Goal: Information Seeking & Learning: Understand process/instructions

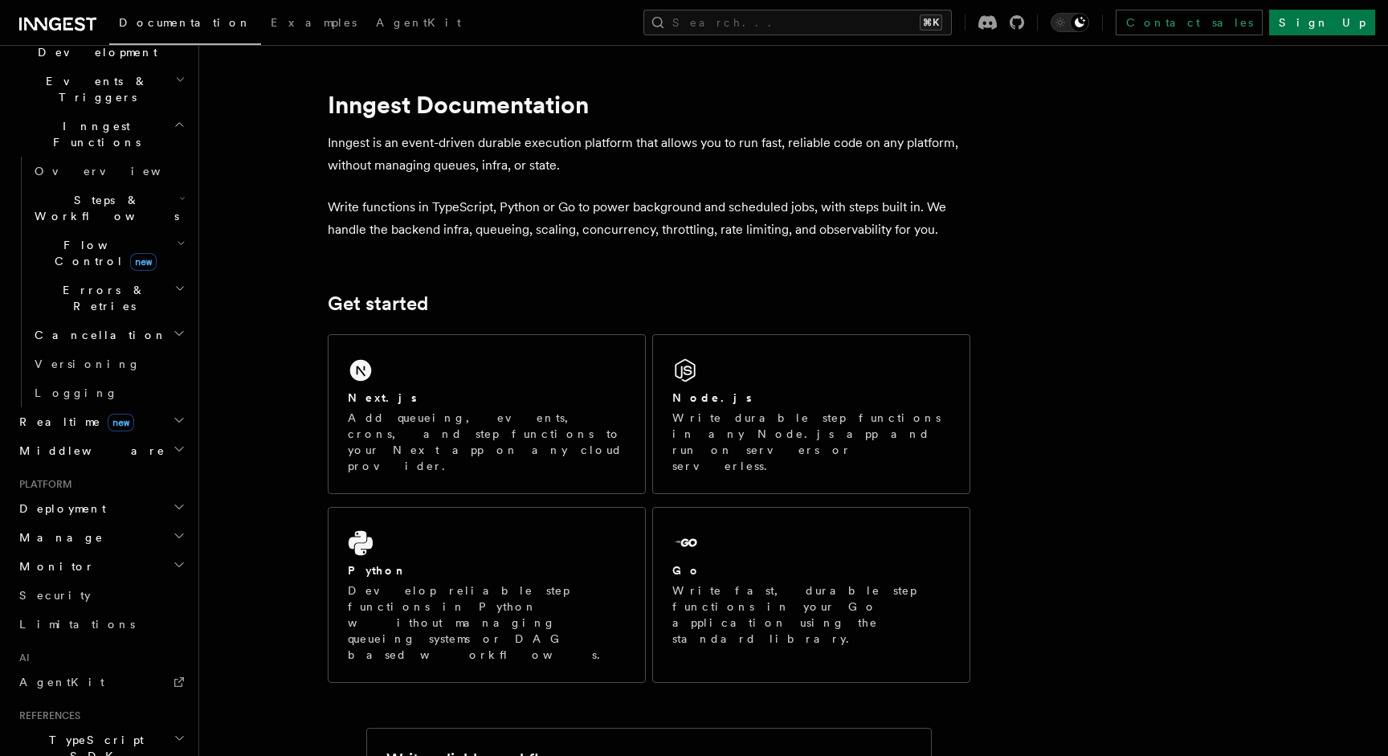
scroll to position [529, 0]
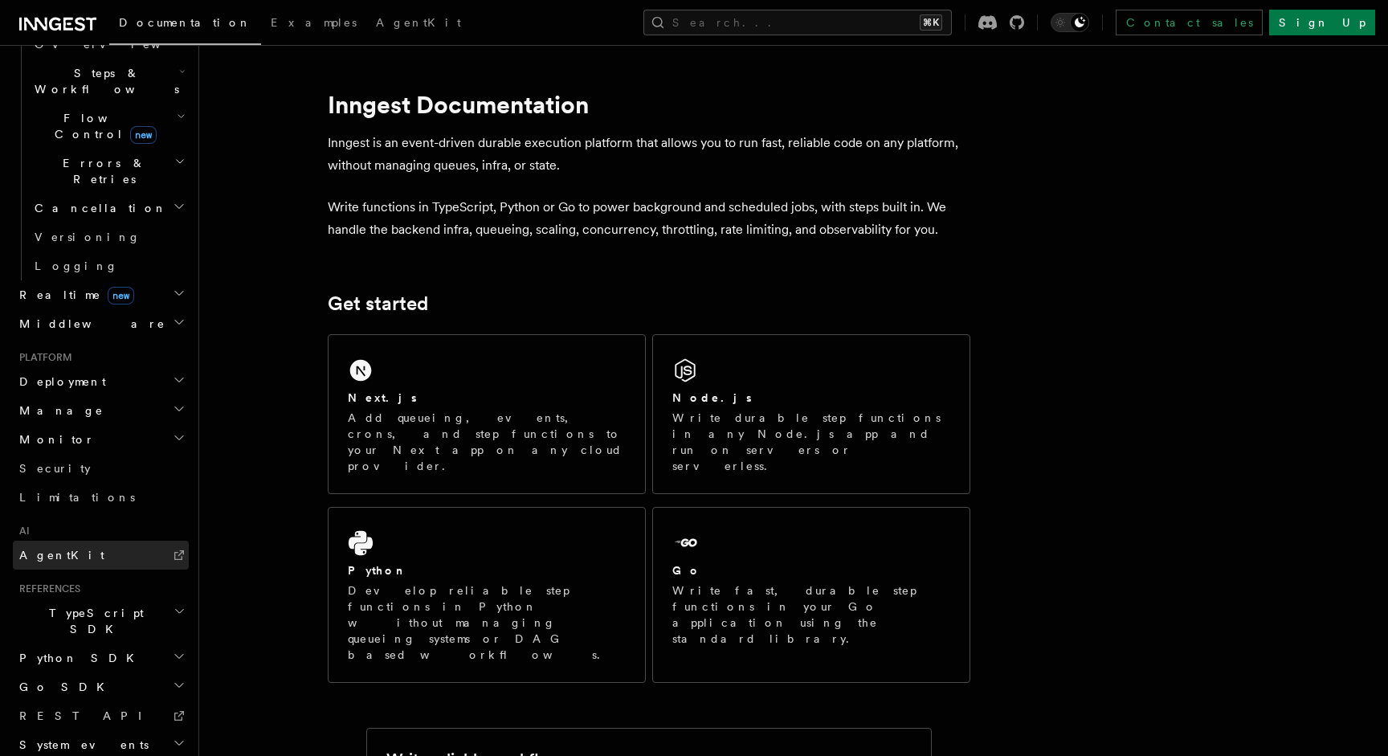
click at [46, 549] on span "AgentKit" at bounding box center [61, 555] width 85 height 13
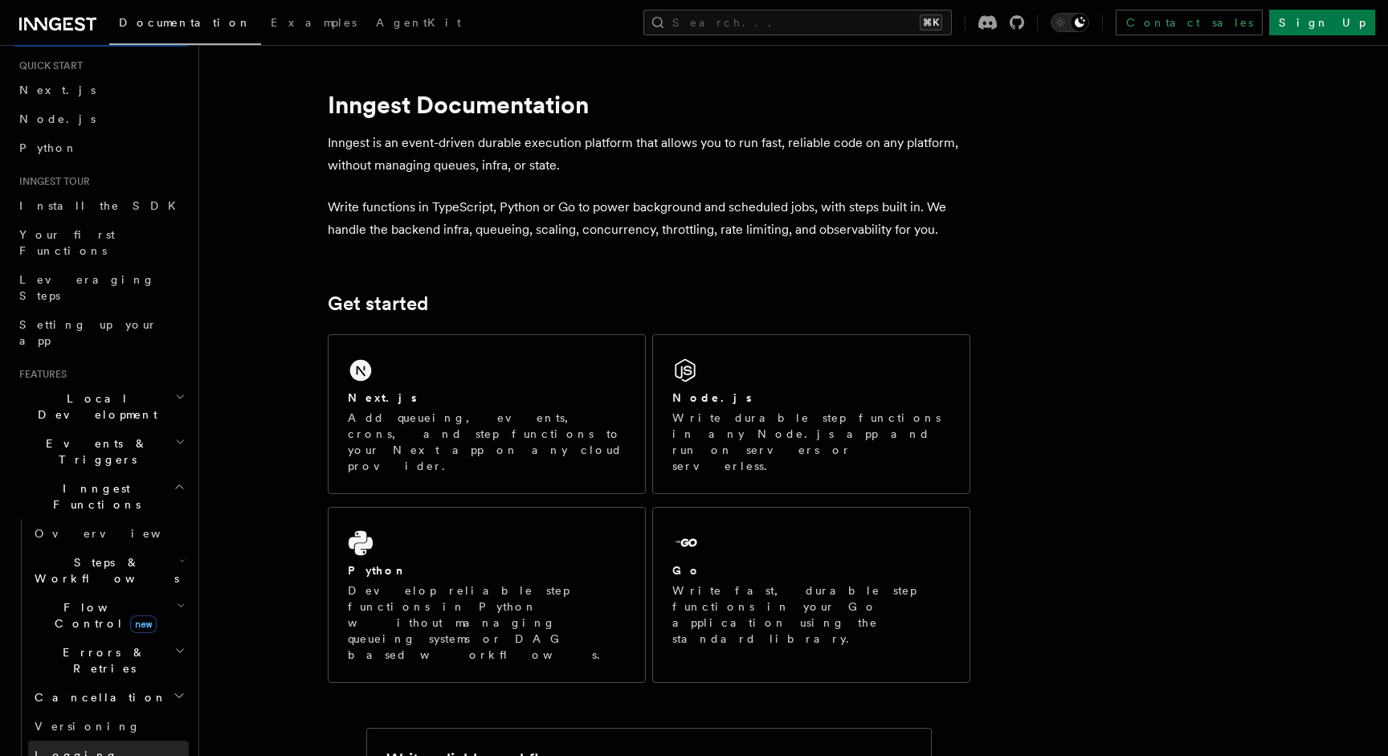
scroll to position [34, 0]
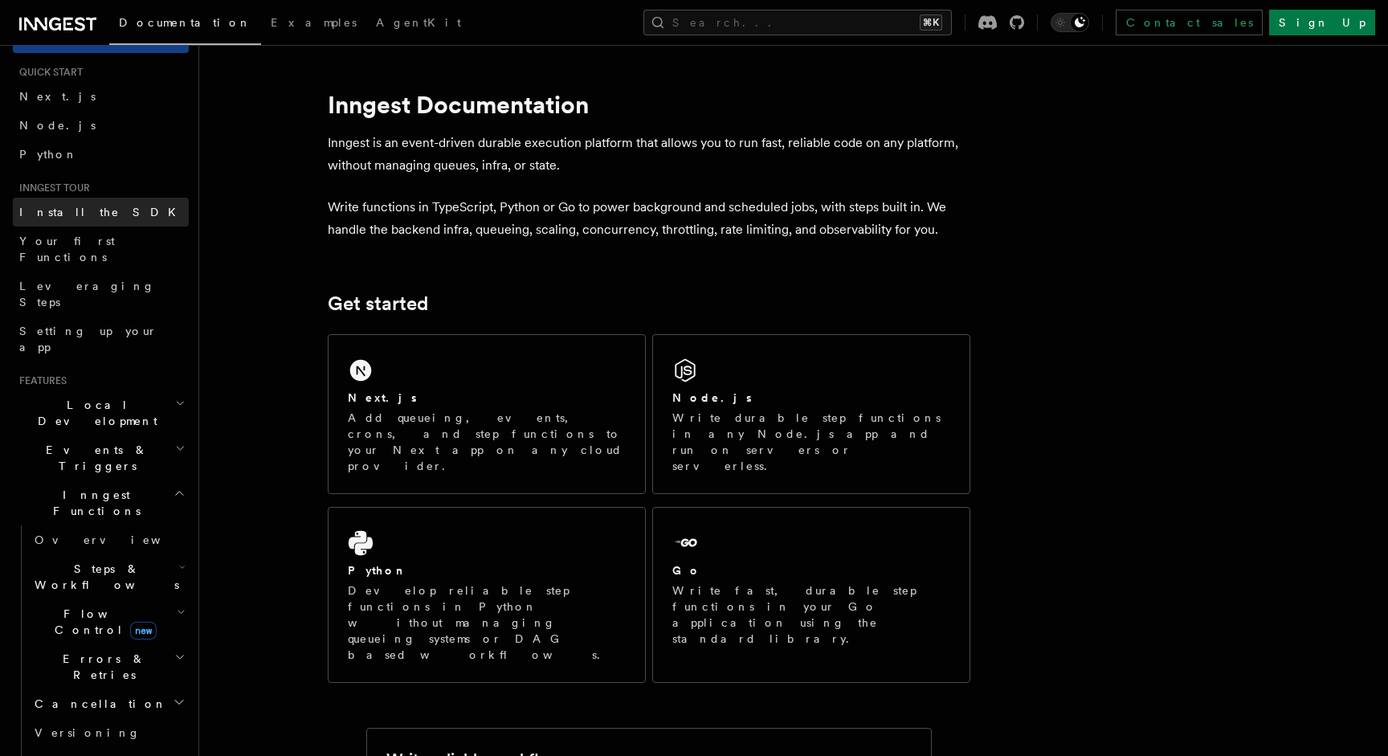
click at [122, 211] on link "Install the SDK" at bounding box center [101, 212] width 176 height 29
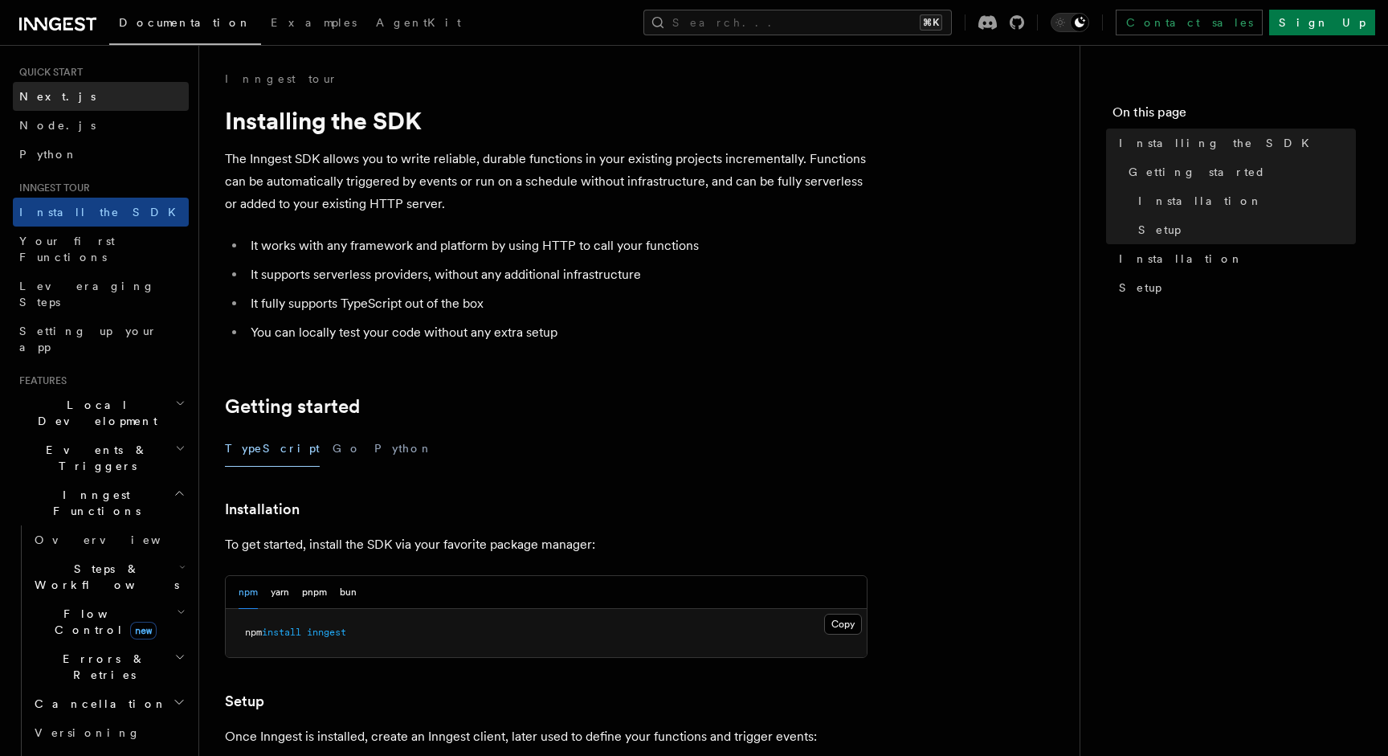
click at [105, 91] on link "Next.js" at bounding box center [101, 96] width 176 height 29
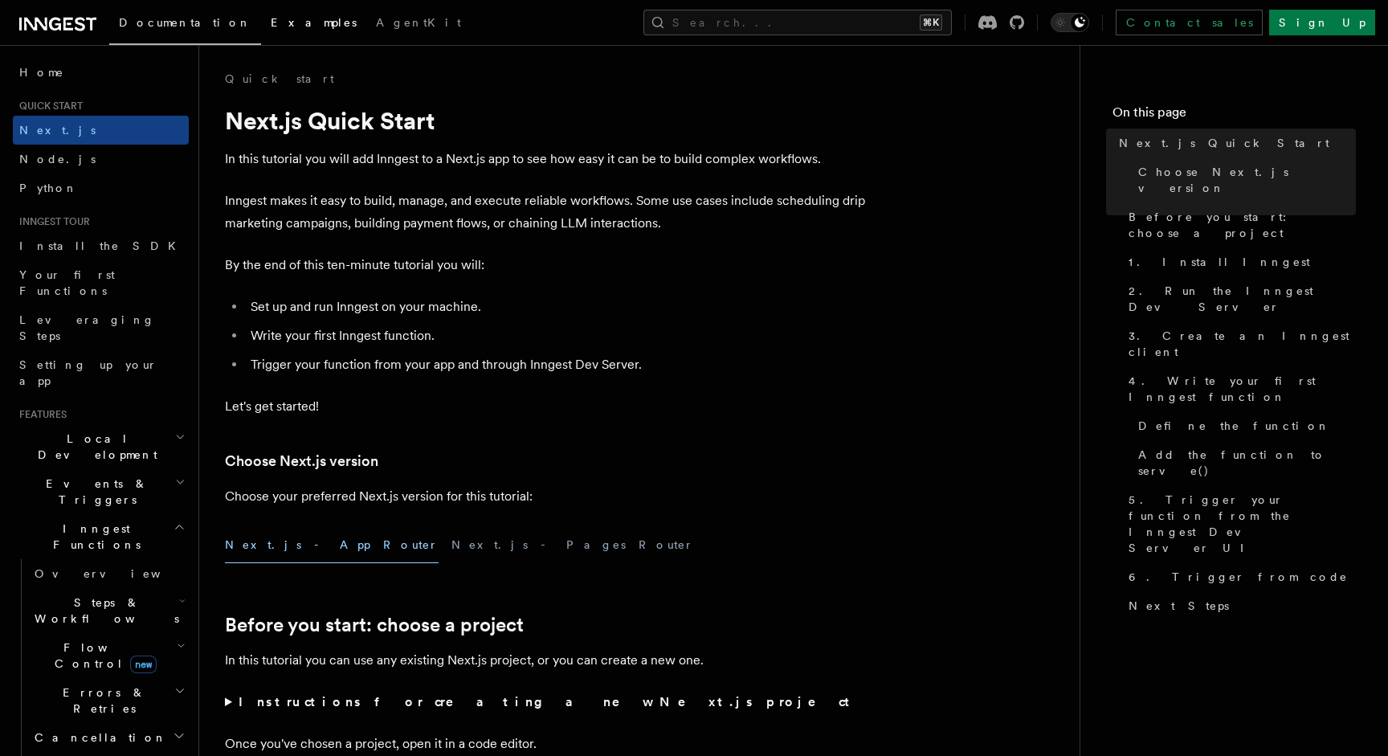
click at [271, 26] on span "Examples" at bounding box center [314, 22] width 86 height 13
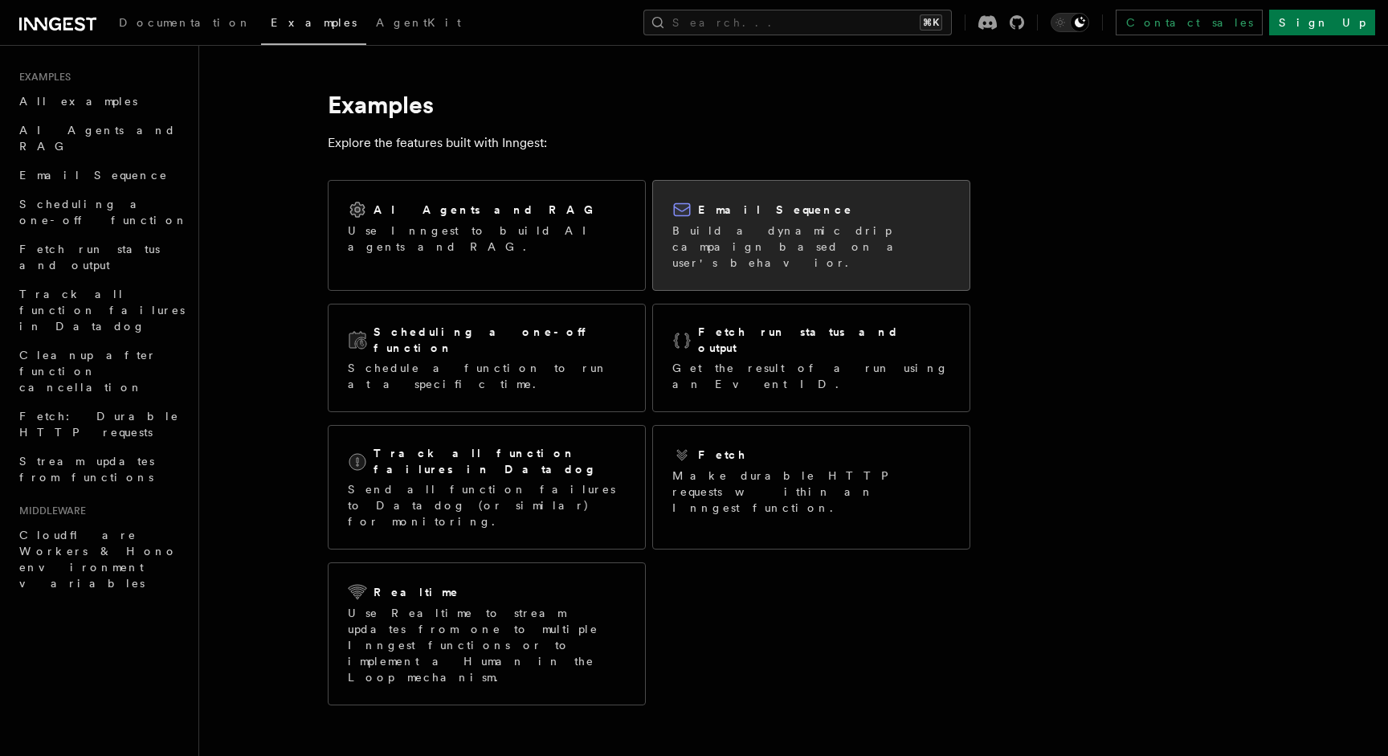
click at [824, 249] on p "Build a dynamic drip campaign based on a user's behavior." at bounding box center [811, 247] width 278 height 48
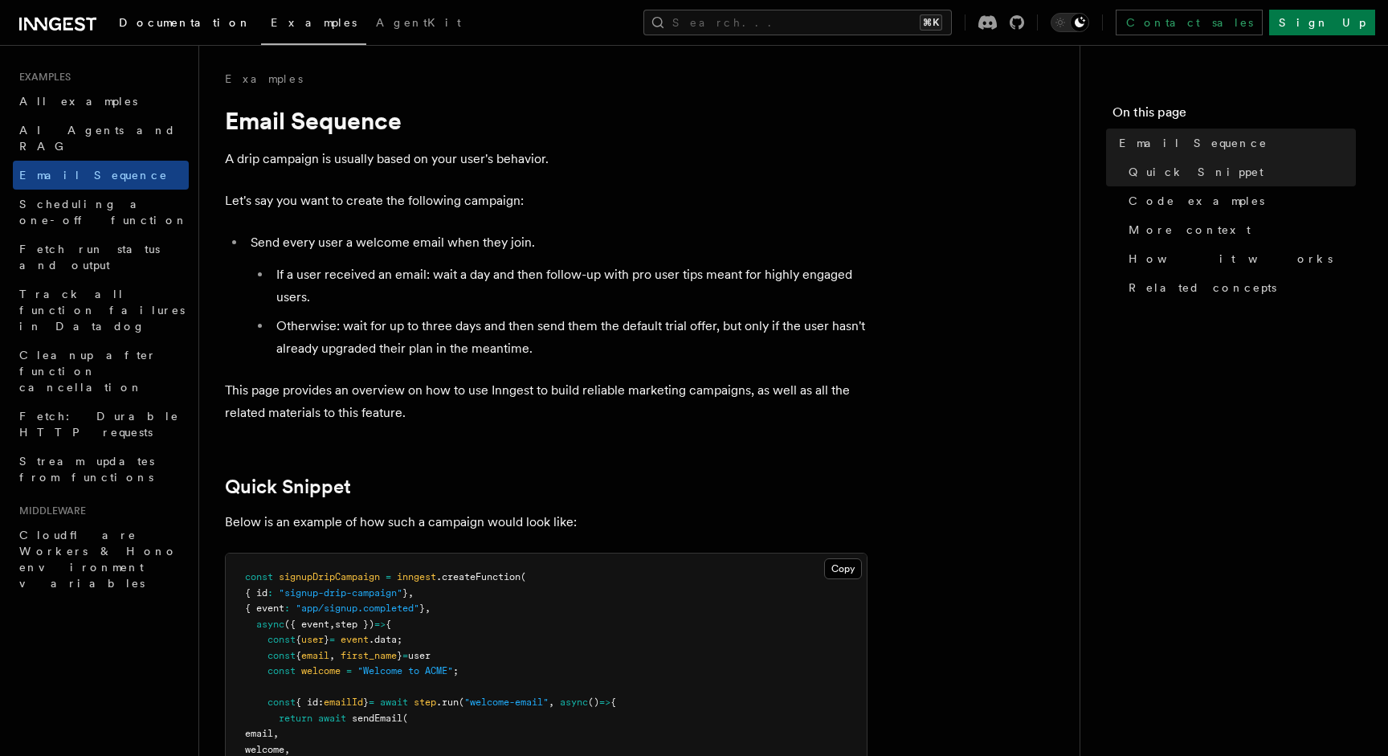
click at [168, 26] on span "Documentation" at bounding box center [185, 22] width 133 height 13
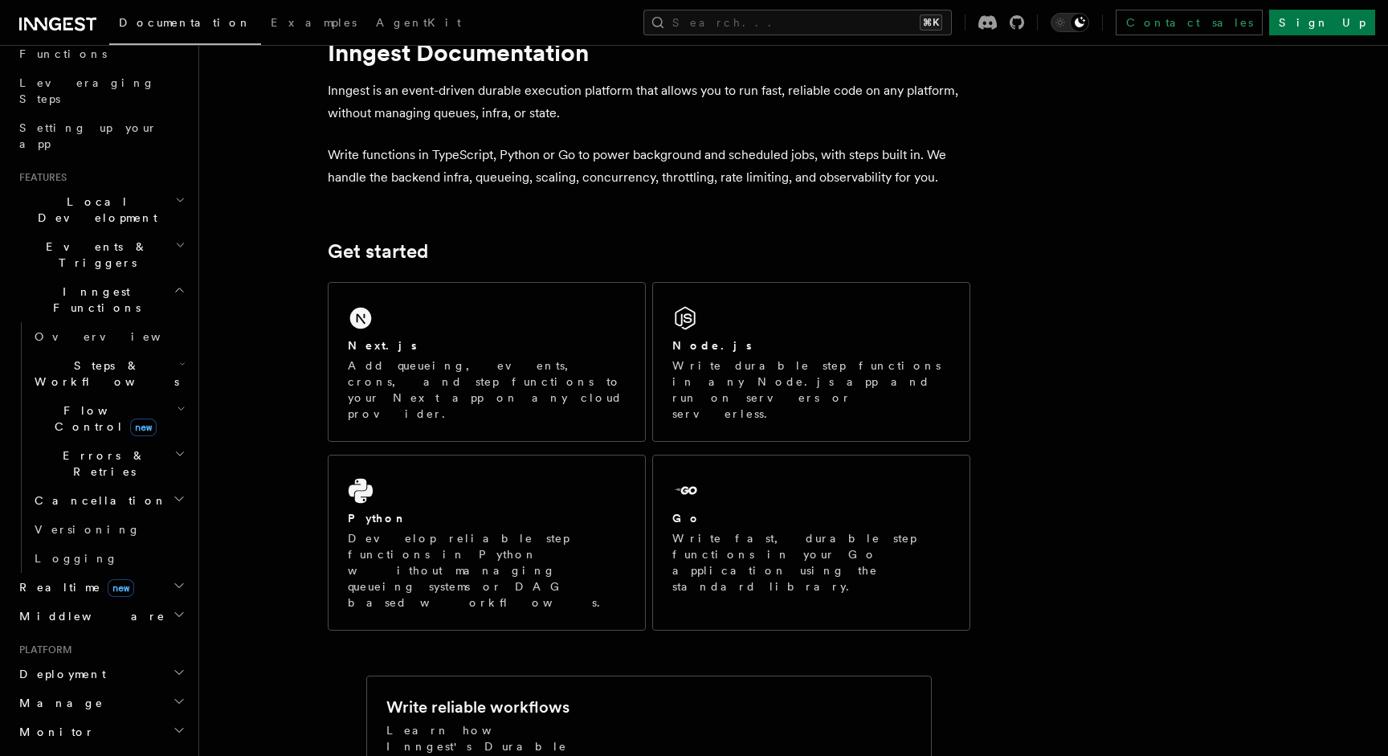
scroll to position [377, 0]
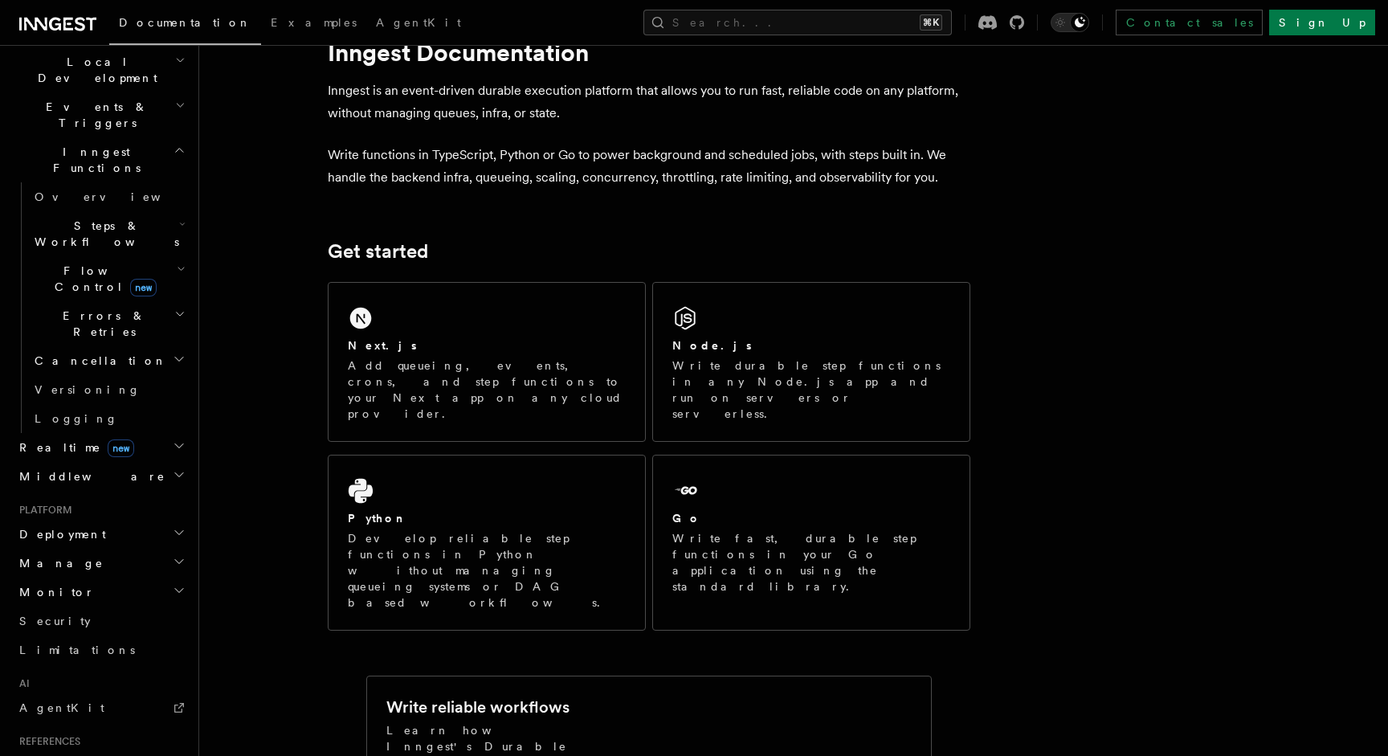
click at [176, 520] on h2 "Deployment" at bounding box center [101, 534] width 176 height 29
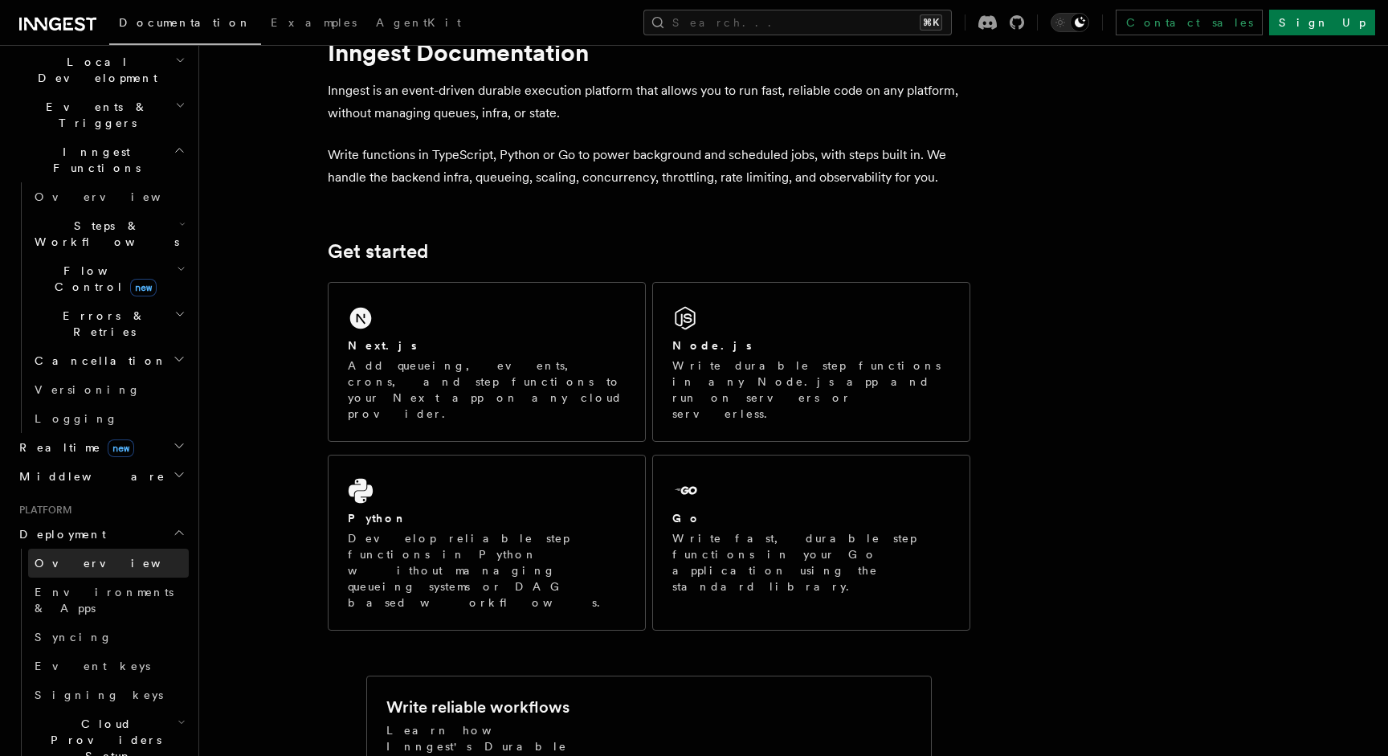
click at [84, 549] on link "Overview" at bounding box center [108, 563] width 161 height 29
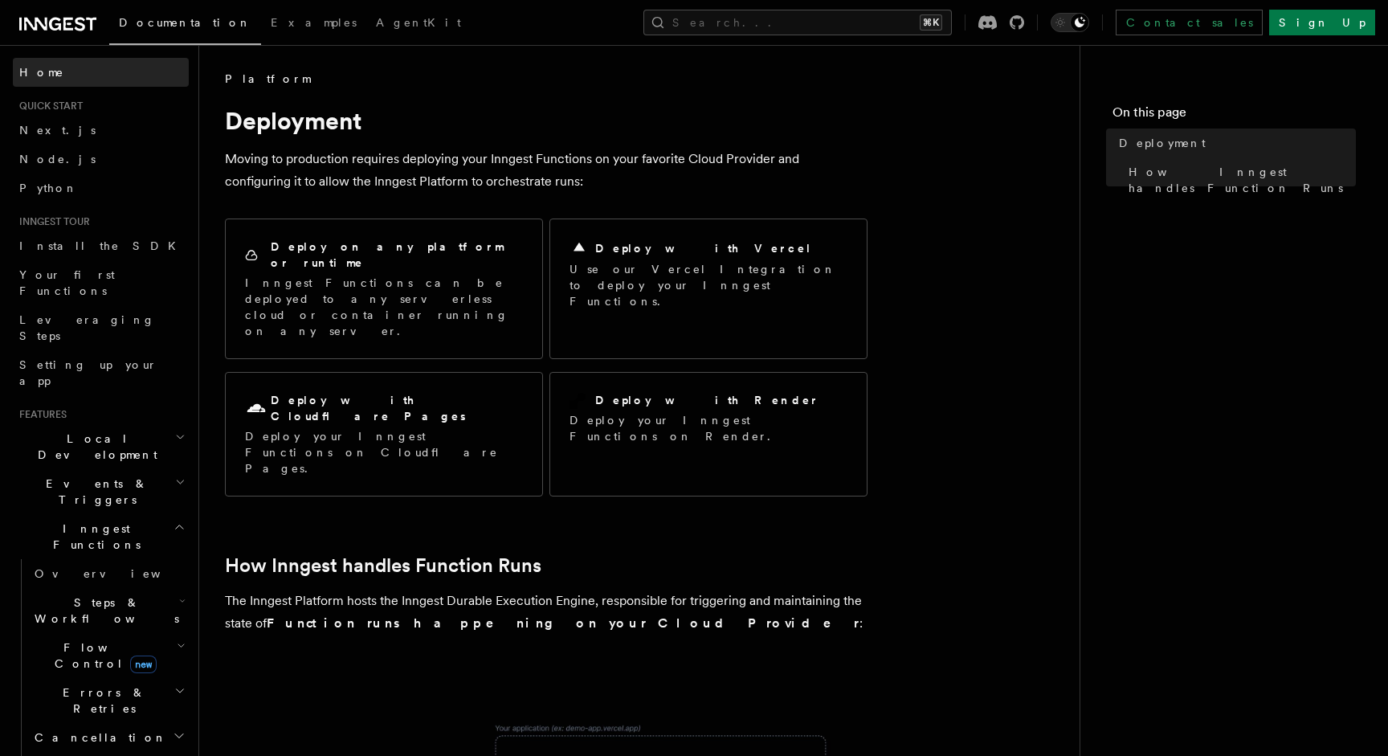
click at [57, 67] on link "Home" at bounding box center [101, 72] width 176 height 29
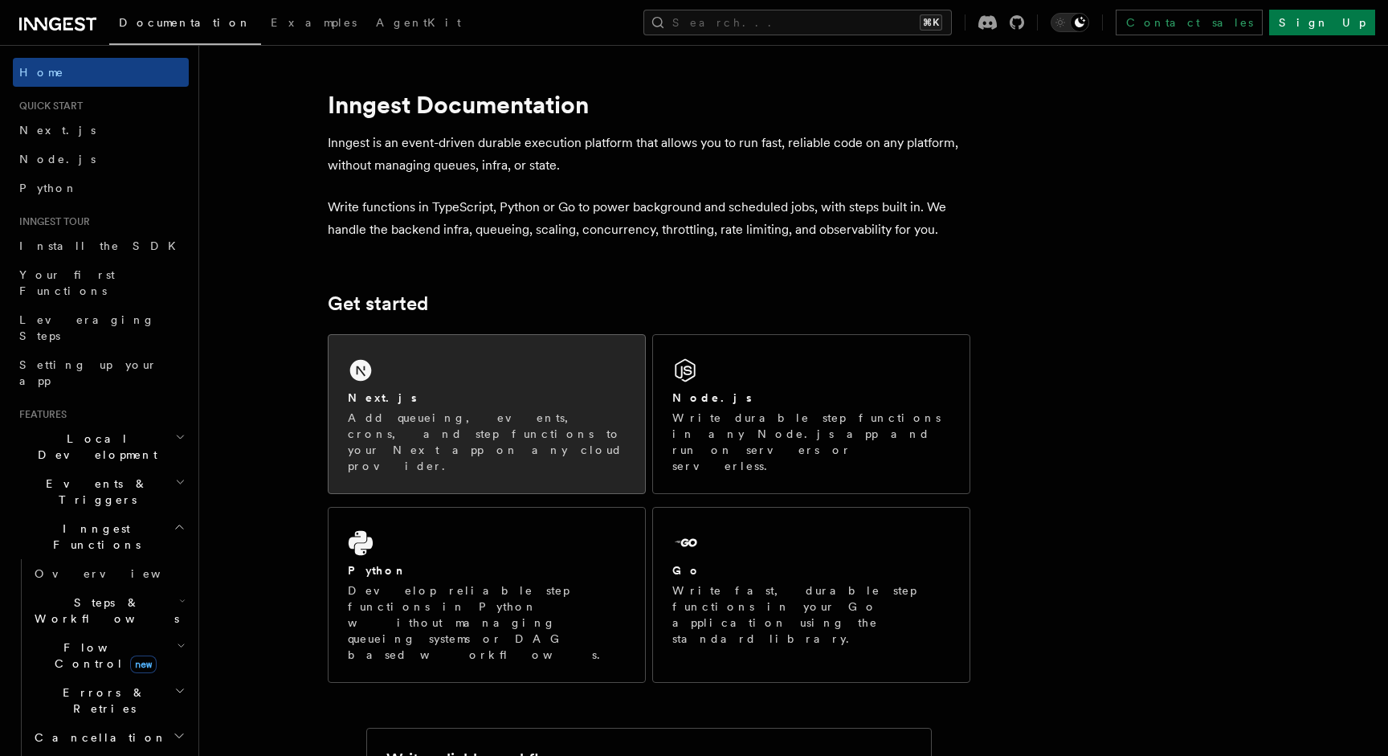
click at [488, 403] on div "Next.js" at bounding box center [487, 398] width 278 height 17
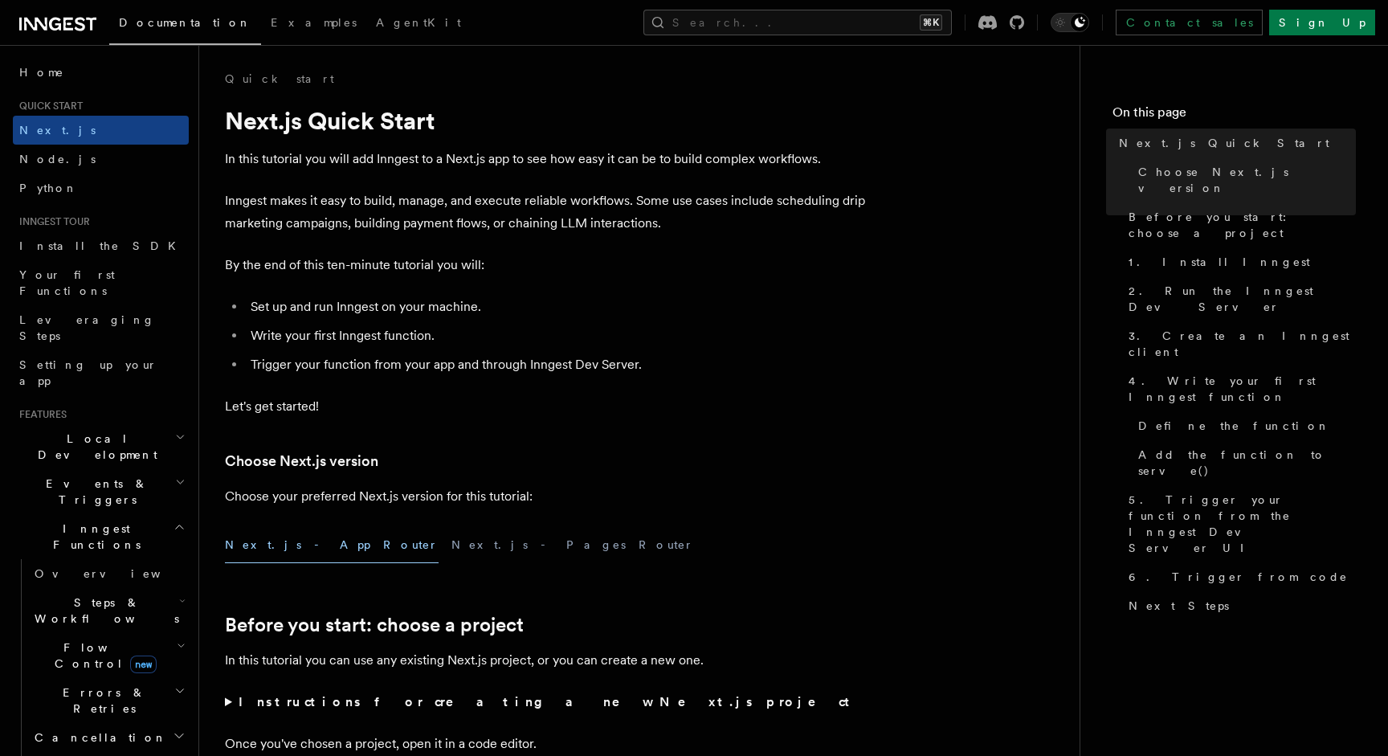
click at [350, 406] on p "Let's get started!" at bounding box center [546, 406] width 643 height 22
click at [125, 469] on h2 "Events & Triggers" at bounding box center [101, 491] width 176 height 45
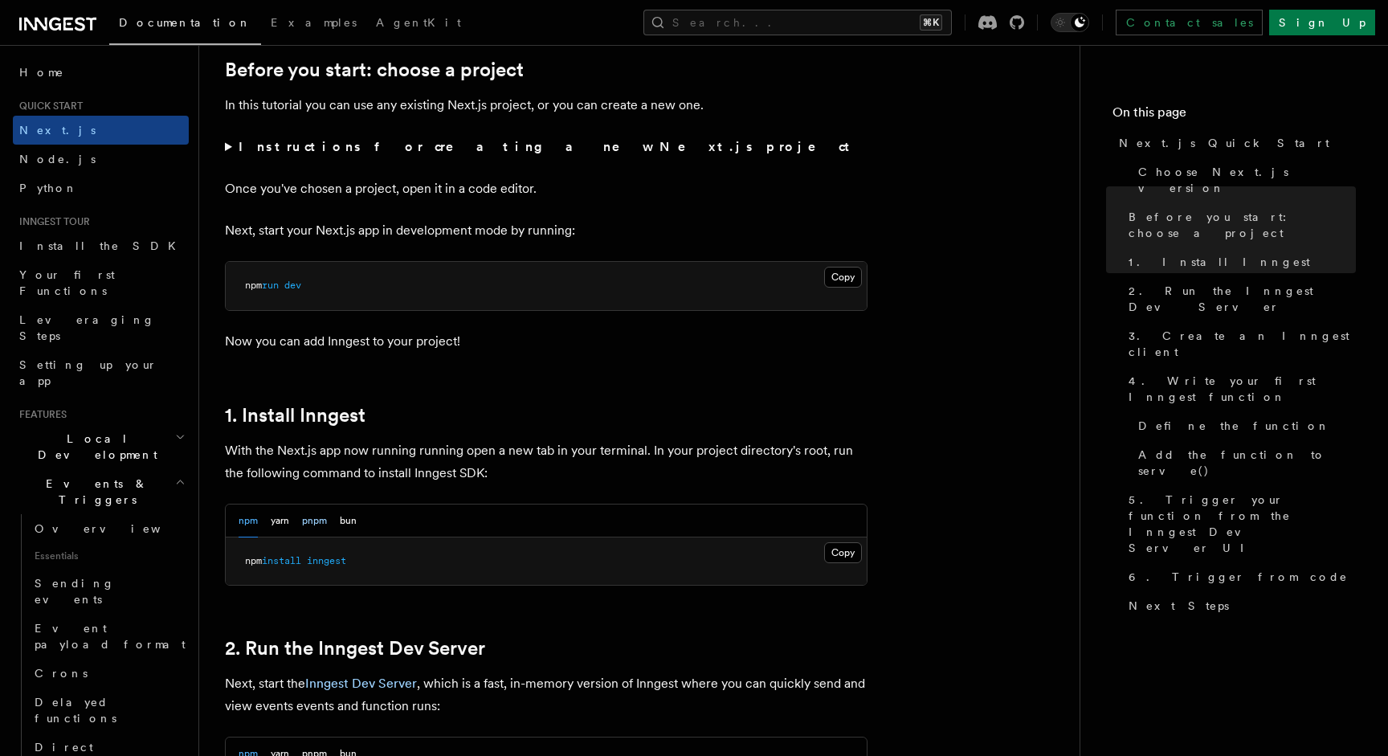
scroll to position [554, 0]
click at [306, 524] on button "pnpm" at bounding box center [314, 521] width 25 height 33
click at [844, 550] on button "Copy Copied" at bounding box center [843, 553] width 38 height 21
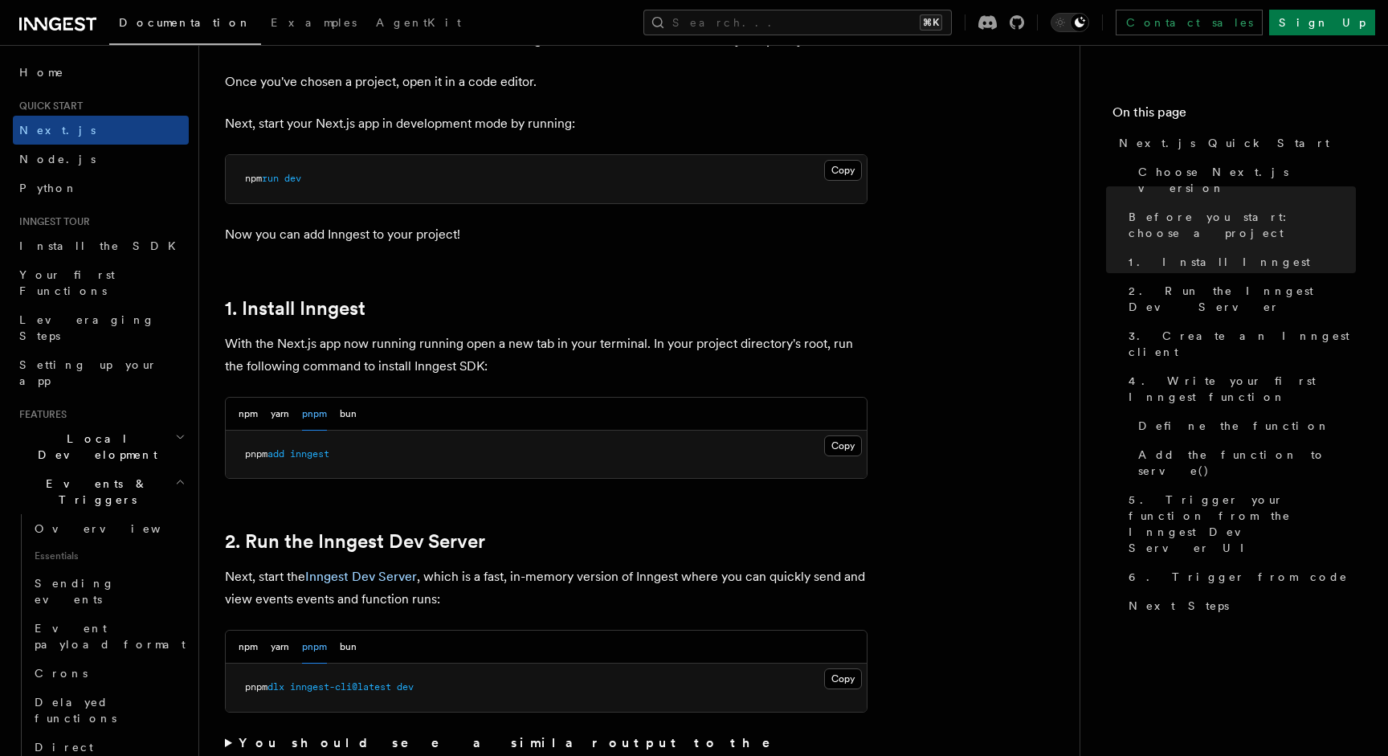
scroll to position [666, 0]
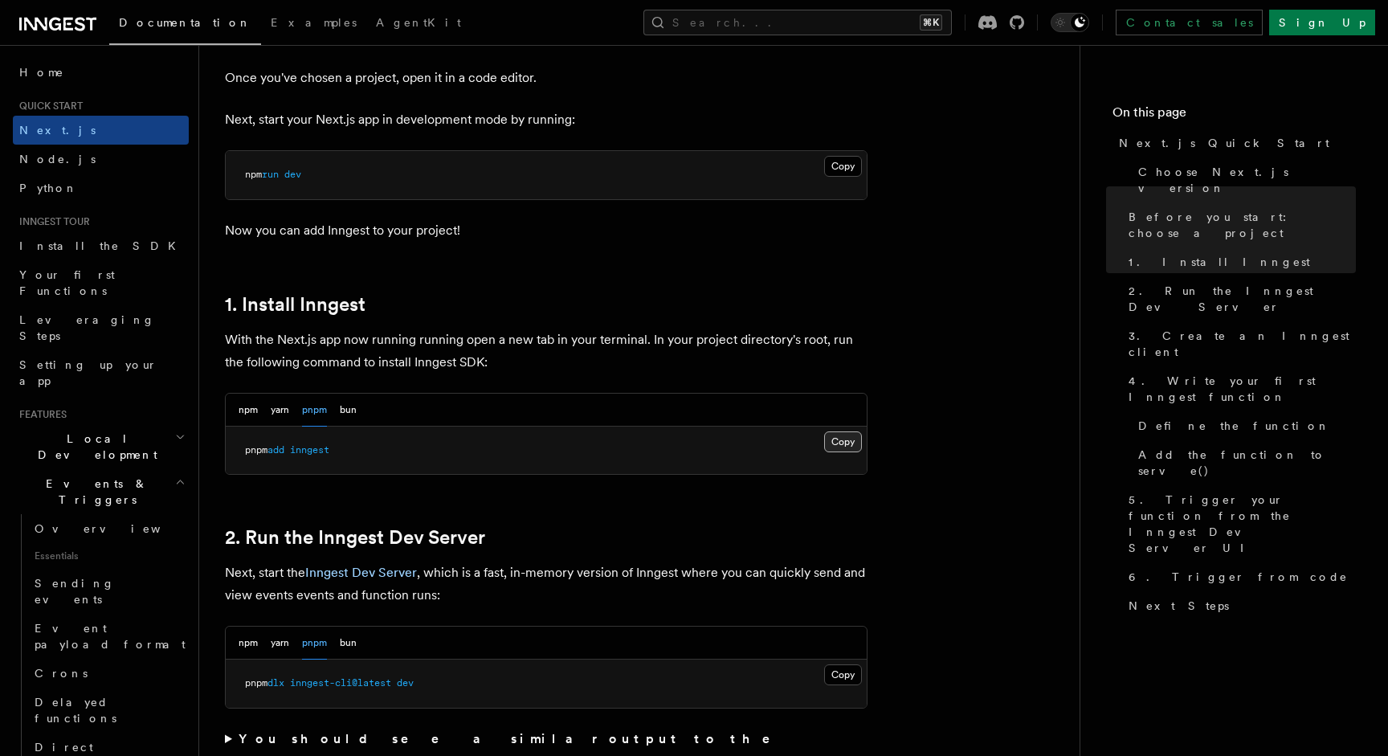
click at [848, 436] on button "Copy Copied" at bounding box center [843, 441] width 38 height 21
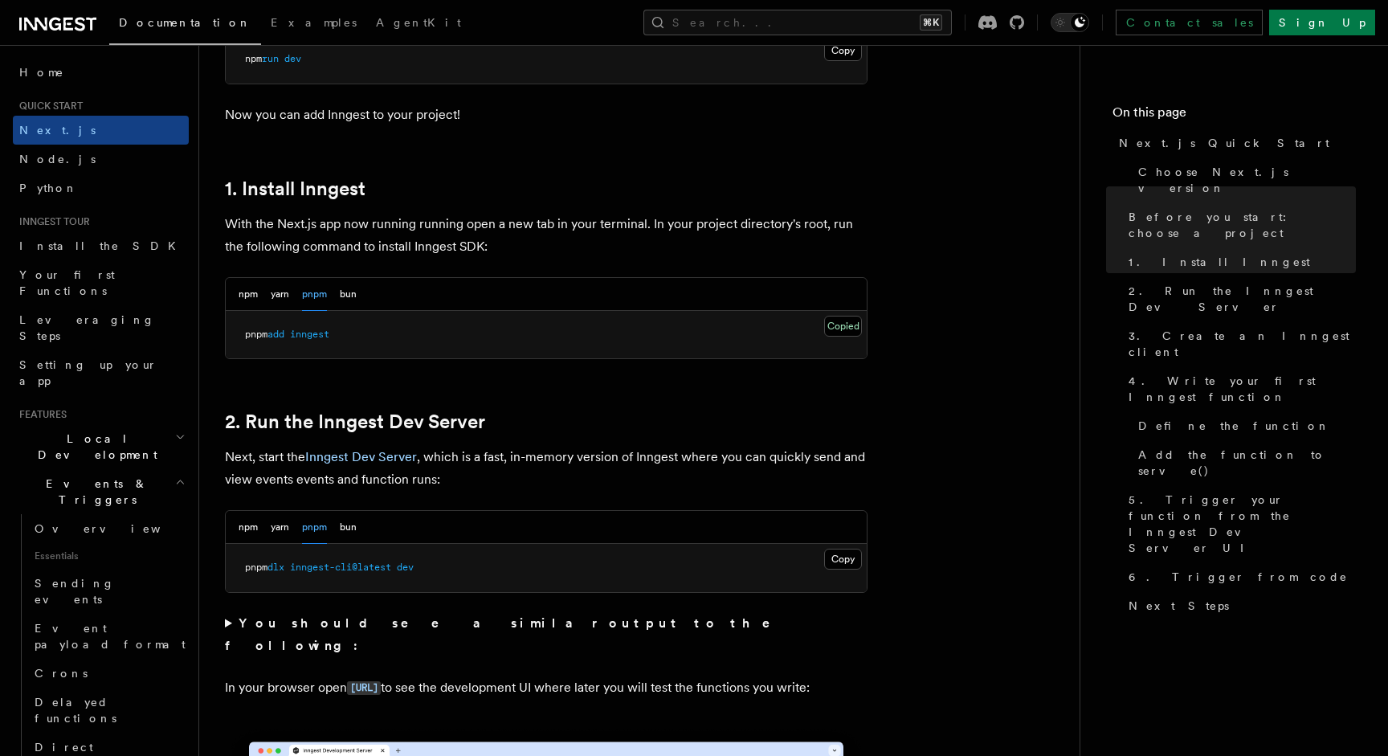
scroll to position [804, 0]
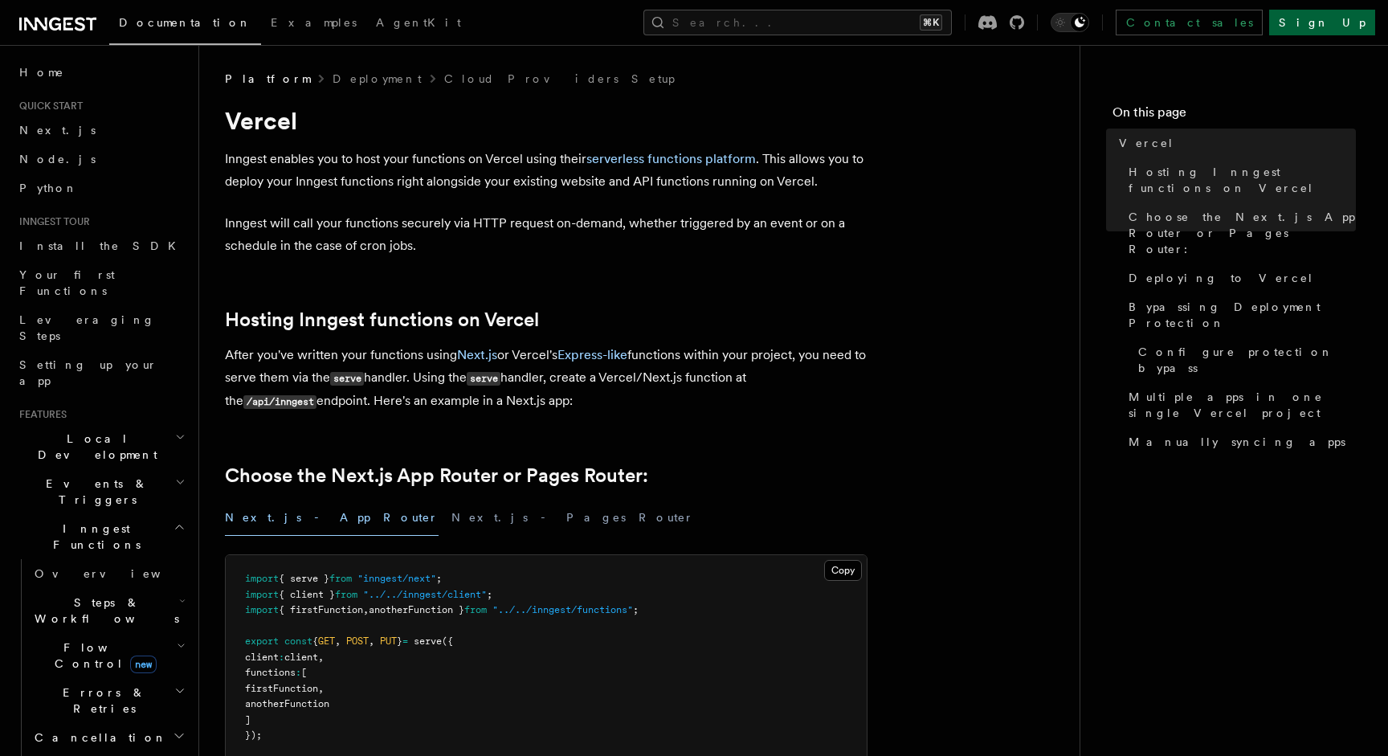
click at [1351, 23] on link "Sign Up" at bounding box center [1322, 23] width 106 height 26
